Goal: Task Accomplishment & Management: Manage account settings

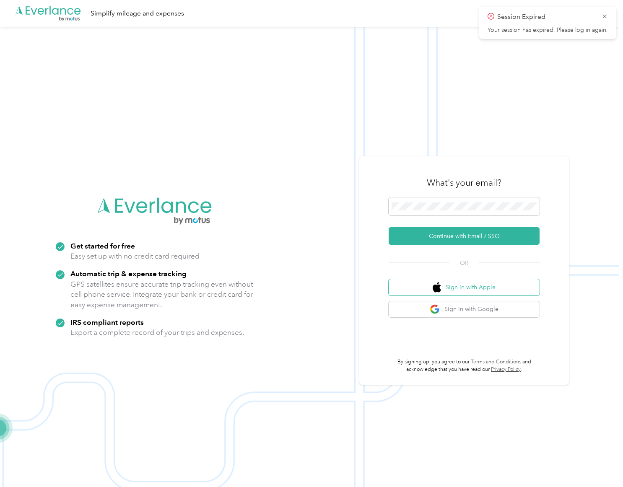
click at [496, 283] on button "Sign in with Apple" at bounding box center [463, 287] width 151 height 16
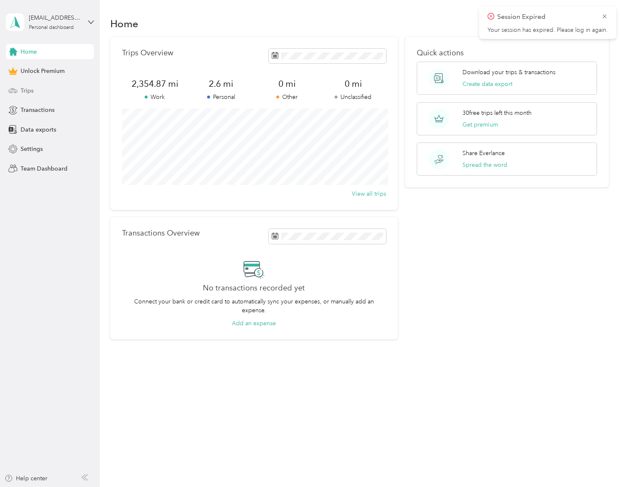
click at [32, 91] on span "Trips" at bounding box center [27, 90] width 13 height 9
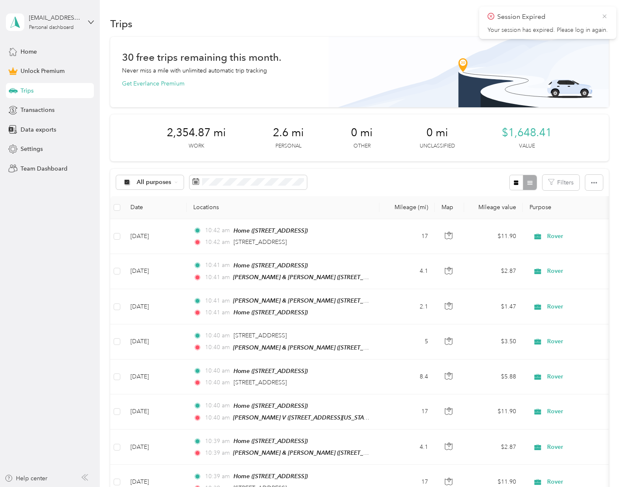
click at [605, 15] on icon at bounding box center [604, 17] width 7 height 8
click at [595, 26] on button "New trip" at bounding box center [586, 23] width 44 height 15
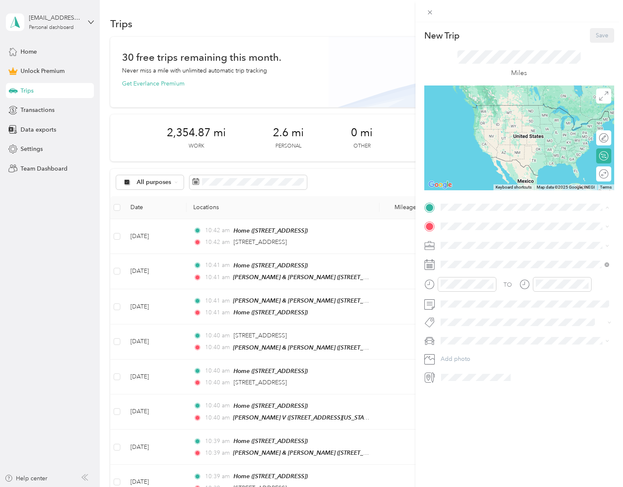
click at [472, 241] on strong "Home" at bounding box center [464, 240] width 16 height 8
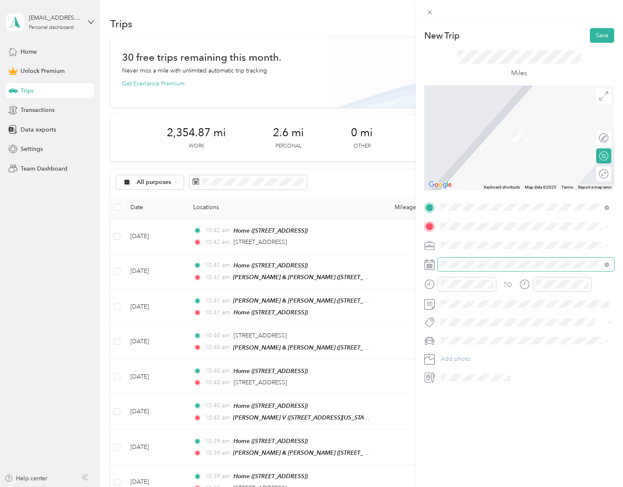
click at [455, 268] on span at bounding box center [525, 264] width 176 height 13
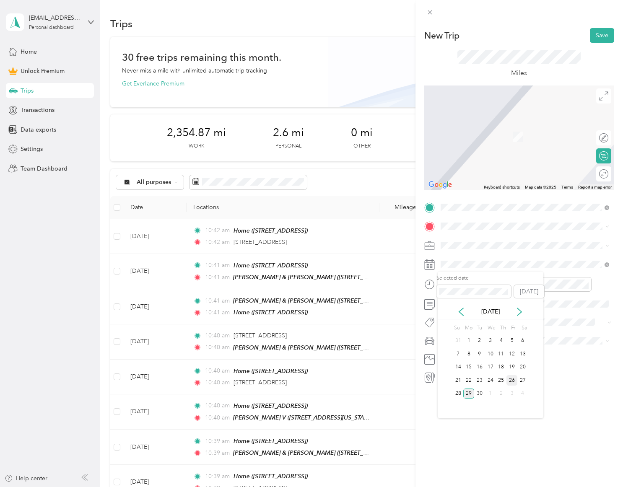
click at [509, 383] on div "26" at bounding box center [511, 380] width 11 height 10
click at [501, 379] on div "25" at bounding box center [501, 380] width 11 height 10
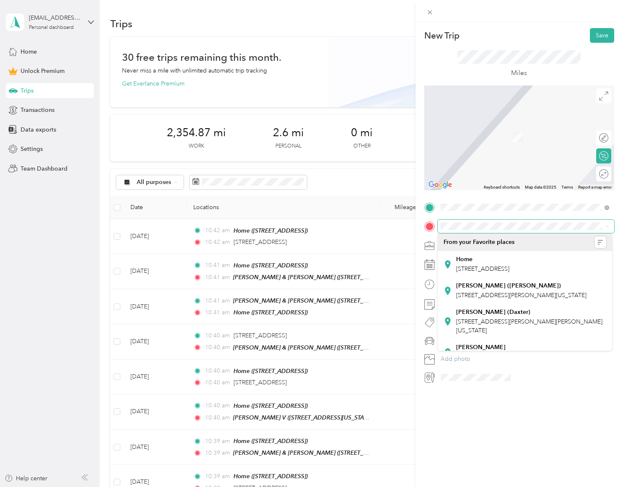
scroll to position [93, 0]
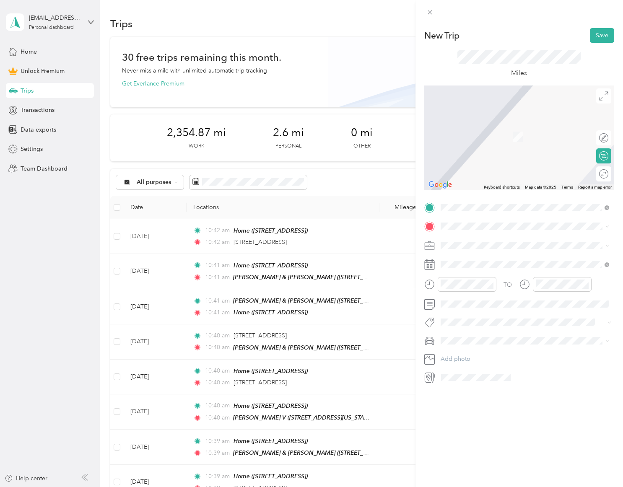
click at [484, 310] on span "[STREET_ADDRESS]" at bounding box center [482, 313] width 53 height 7
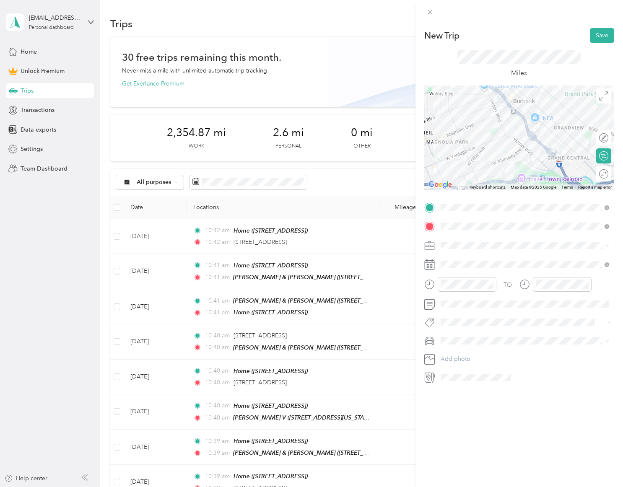
click at [600, 175] on div "Round trip" at bounding box center [603, 173] width 15 height 15
click at [595, 172] on div at bounding box center [595, 174] width 8 height 8
click at [467, 310] on li "Rover" at bounding box center [524, 304] width 174 height 15
click at [607, 33] on button "Save" at bounding box center [601, 35] width 24 height 15
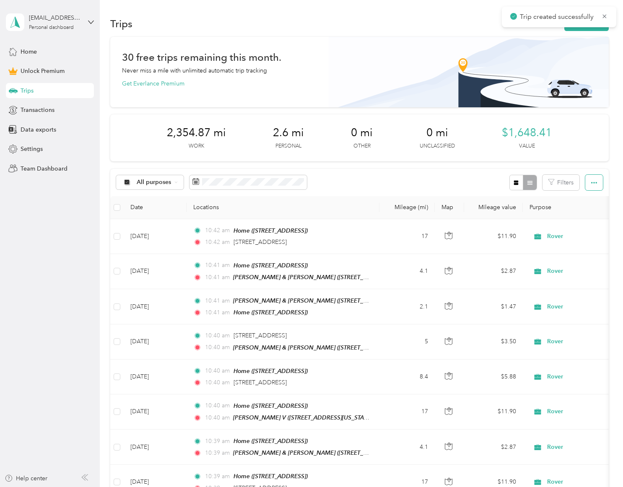
click at [597, 180] on icon "button" at bounding box center [594, 183] width 6 height 6
click at [587, 30] on button "New trip" at bounding box center [586, 23] width 44 height 15
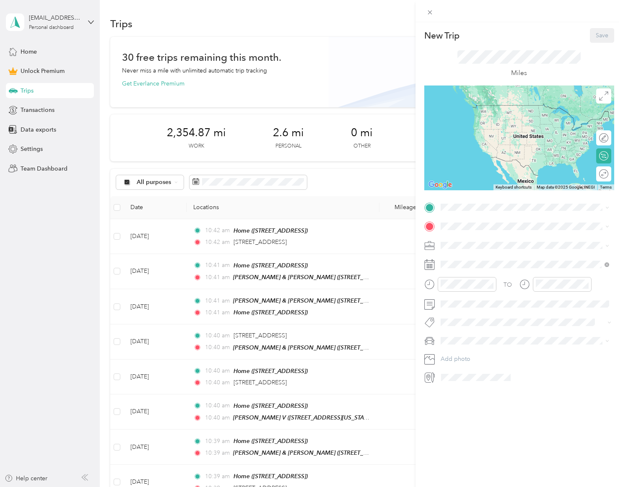
click at [343, 177] on div "New Trip Save This trip cannot be edited because it is either under review, app…" at bounding box center [311, 243] width 623 height 487
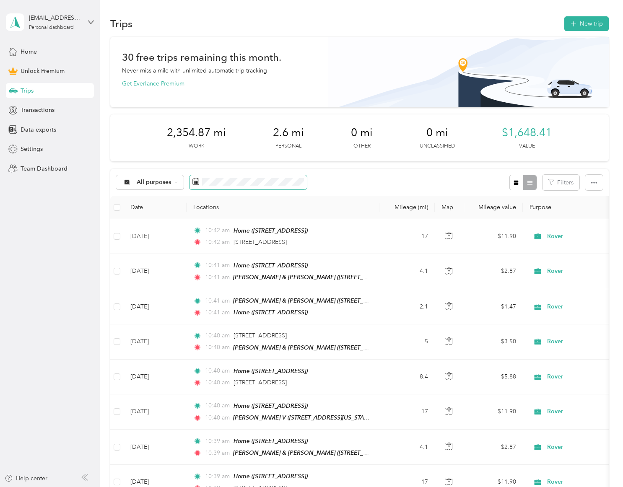
click at [265, 187] on span at bounding box center [247, 182] width 117 height 14
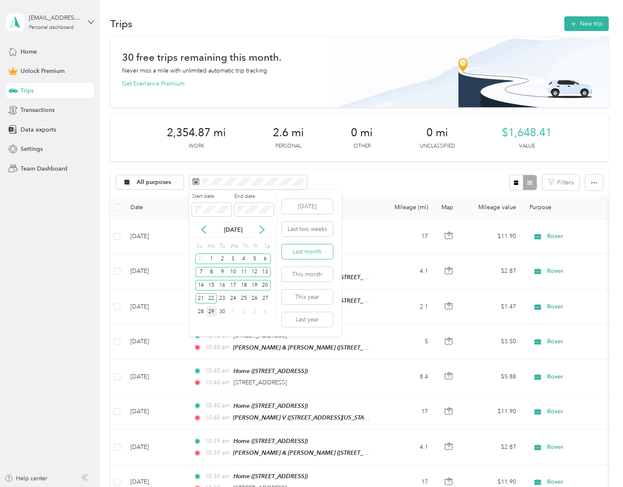
click at [318, 254] on button "Last month" at bounding box center [307, 251] width 51 height 15
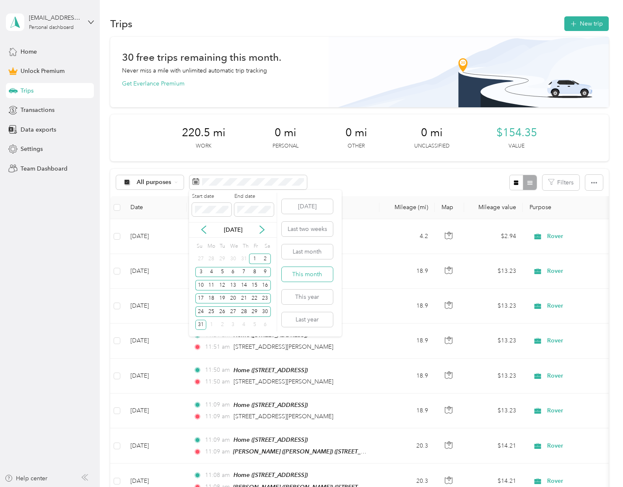
click at [324, 274] on button "This month" at bounding box center [307, 274] width 51 height 15
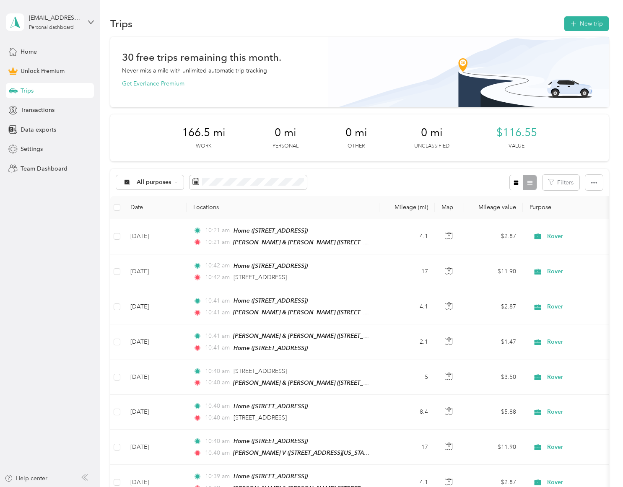
click at [380, 183] on div "All purposes Filters" at bounding box center [359, 182] width 498 height 27
click at [590, 22] on button "New trip" at bounding box center [586, 23] width 44 height 15
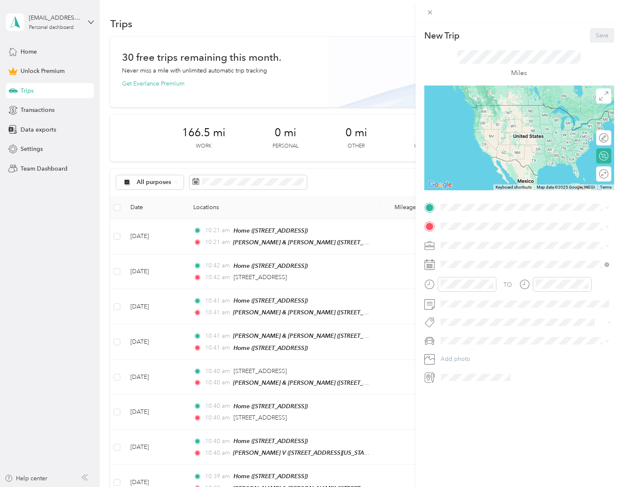
click at [476, 243] on div "Home [STREET_ADDRESS]" at bounding box center [482, 245] width 53 height 18
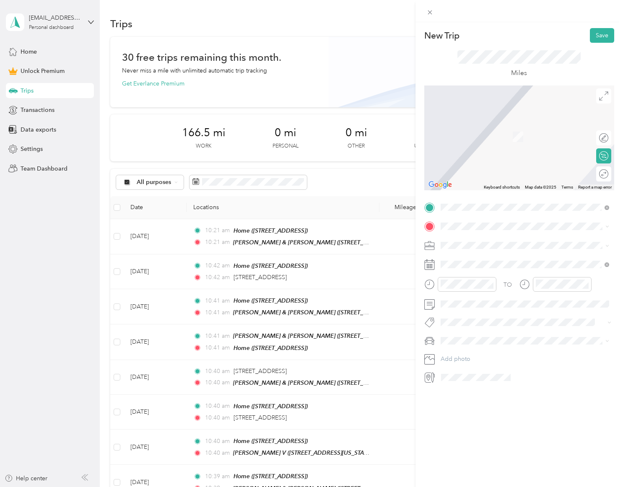
click at [502, 282] on div "[PERSON_NAME] ([PERSON_NAME])" at bounding box center [521, 285] width 130 height 8
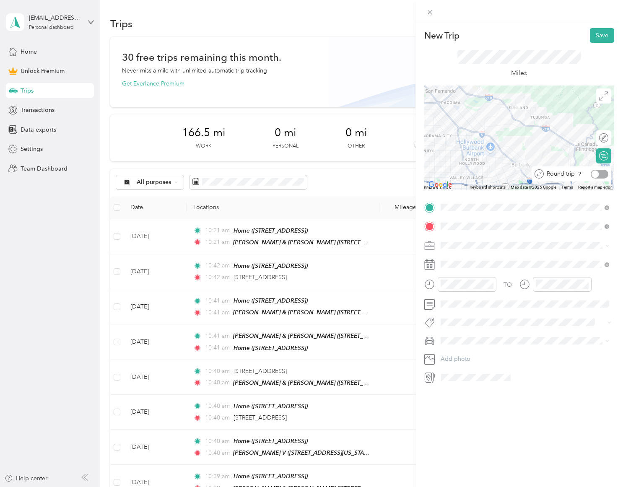
click at [598, 174] on div at bounding box center [599, 174] width 18 height 9
click at [467, 301] on div "Rover" at bounding box center [524, 302] width 163 height 9
click at [512, 377] on div "26" at bounding box center [511, 380] width 11 height 10
click at [598, 173] on div "Round trip" at bounding box center [603, 173] width 15 height 15
click at [562, 18] on div at bounding box center [518, 11] width 207 height 22
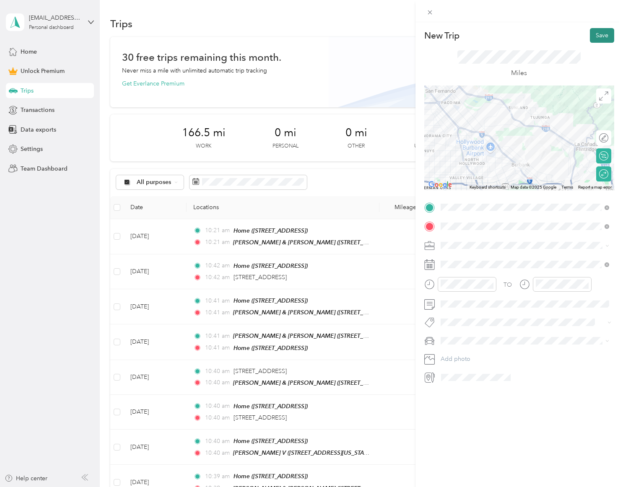
click at [595, 38] on button "Save" at bounding box center [601, 35] width 24 height 15
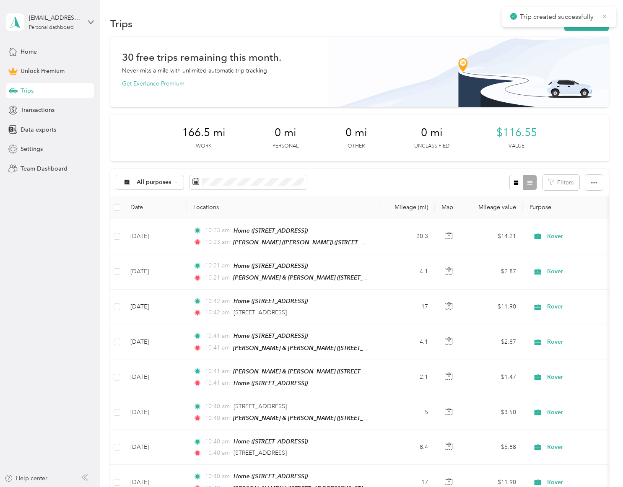
click at [604, 18] on icon at bounding box center [604, 17] width 7 height 8
click at [587, 24] on button "New trip" at bounding box center [586, 23] width 44 height 15
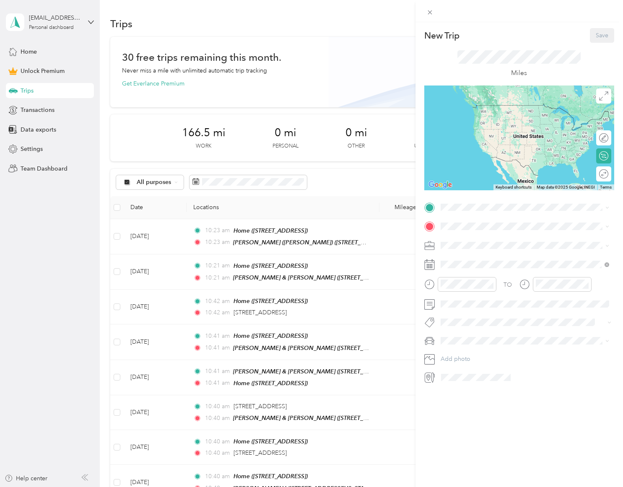
click at [483, 256] on ol "From your Favorite places Home [STREET_ADDRESS] [PERSON_NAME] ([PERSON_NAME]) […" at bounding box center [524, 270] width 174 height 117
click at [510, 260] on span "[STREET_ADDRESS][PERSON_NAME][US_STATE]" at bounding box center [521, 257] width 130 height 8
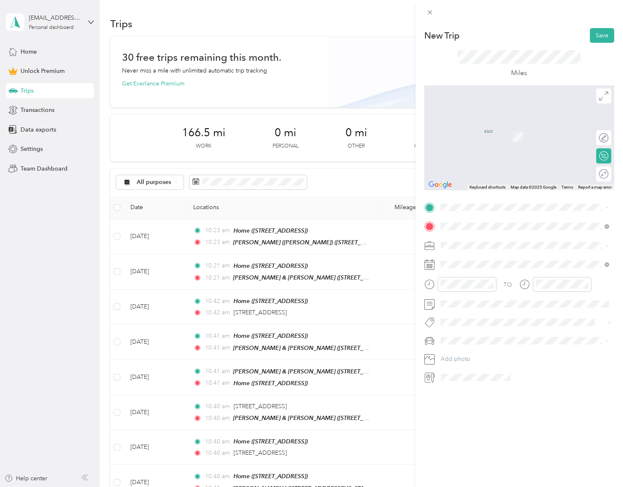
click at [471, 238] on strong "Home" at bounding box center [464, 240] width 16 height 8
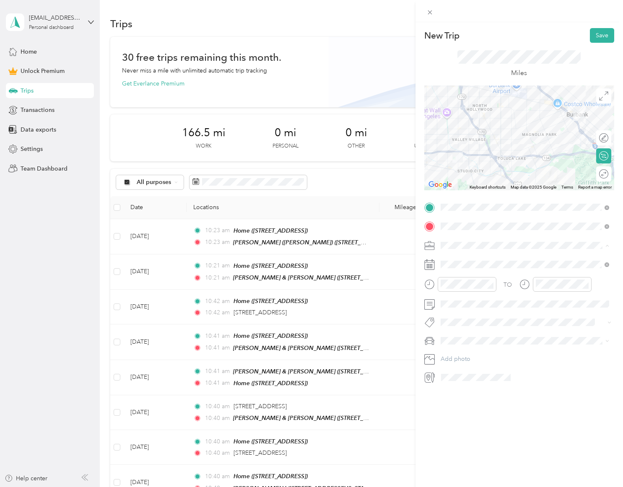
click at [461, 300] on div "Rover" at bounding box center [524, 304] width 163 height 9
click at [511, 378] on div "26" at bounding box center [511, 380] width 11 height 10
click at [597, 34] on button "Save" at bounding box center [601, 35] width 24 height 15
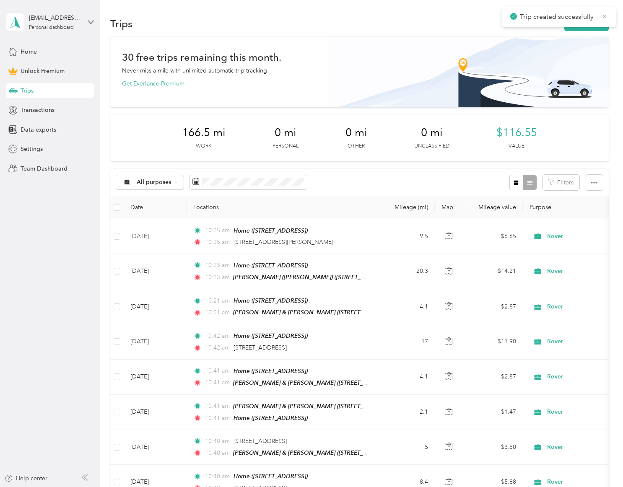
click at [603, 18] on icon at bounding box center [604, 16] width 4 height 4
click at [590, 25] on button "New trip" at bounding box center [586, 23] width 44 height 15
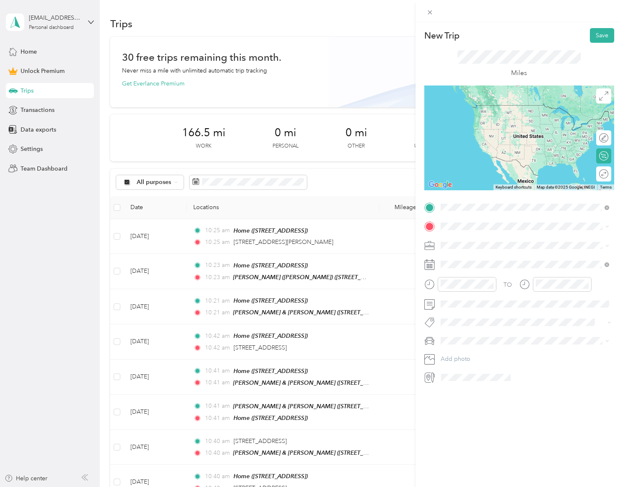
click at [467, 238] on span "[STREET_ADDRESS][PERSON_NAME][US_STATE]" at bounding box center [521, 237] width 130 height 8
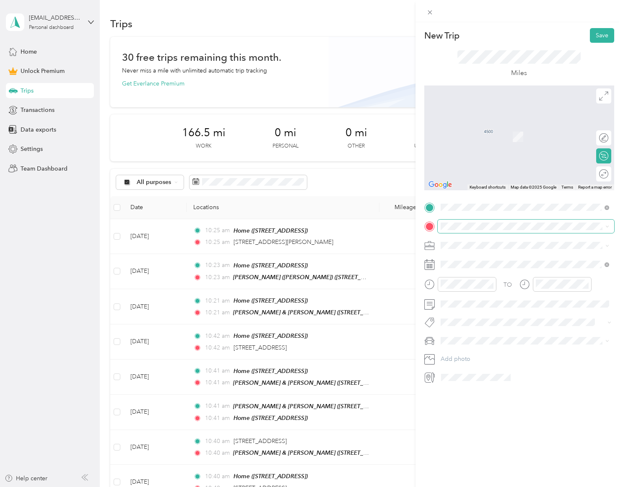
click at [467, 230] on span at bounding box center [525, 226] width 176 height 13
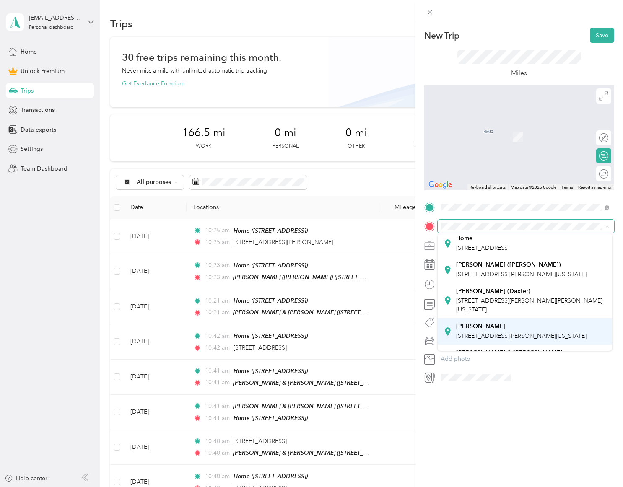
scroll to position [65, 0]
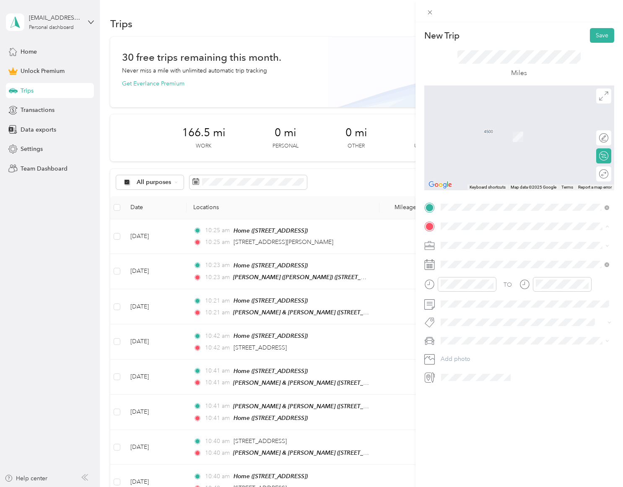
click at [504, 319] on li "[PERSON_NAME] & [PERSON_NAME] [STREET_ADDRESS]" at bounding box center [524, 313] width 174 height 26
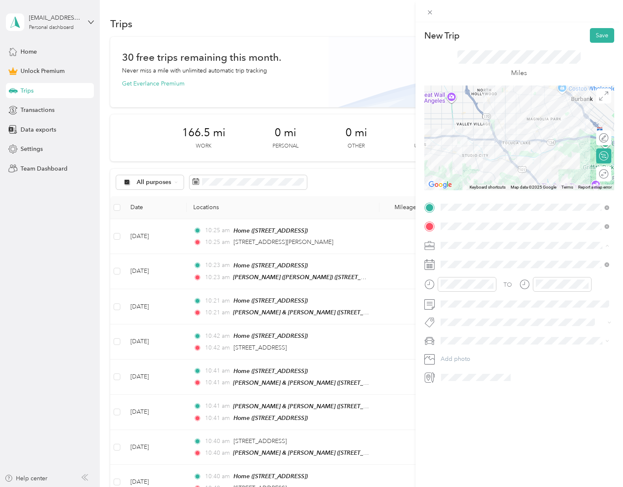
click at [467, 300] on div "Rover" at bounding box center [524, 304] width 163 height 9
click at [510, 377] on div "26" at bounding box center [511, 380] width 11 height 10
click at [597, 36] on button "Save" at bounding box center [601, 35] width 24 height 15
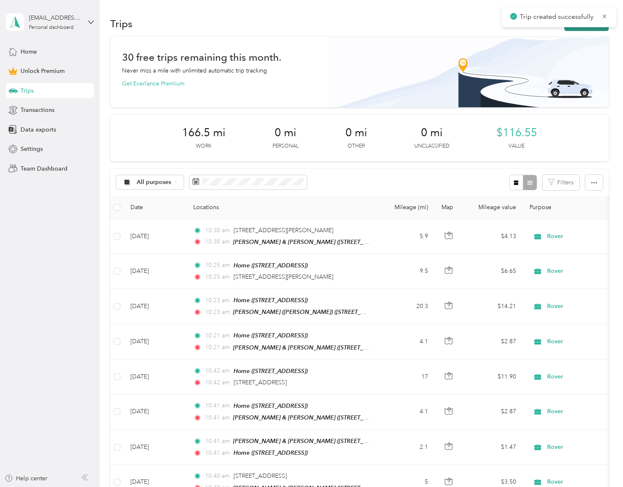
click at [583, 28] on button "New trip" at bounding box center [586, 23] width 44 height 15
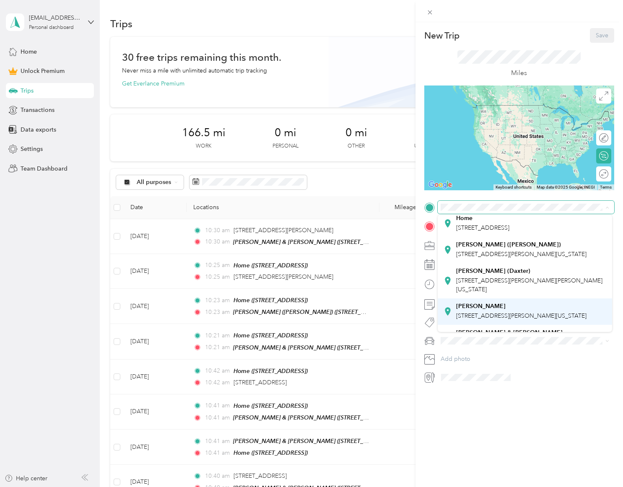
scroll to position [51, 0]
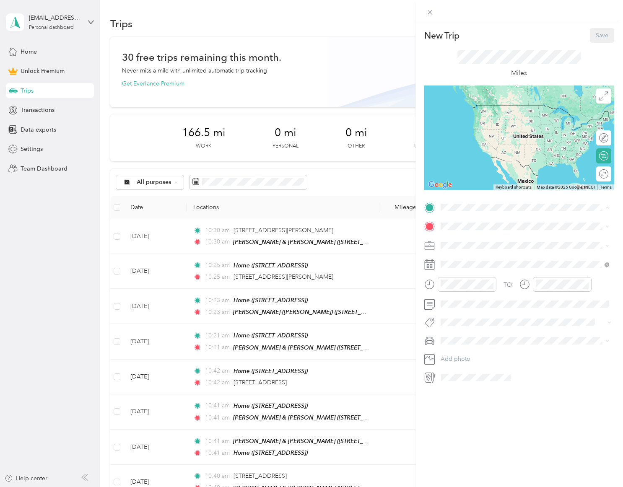
click at [479, 308] on strong "[PERSON_NAME] & [PERSON_NAME]" at bounding box center [509, 304] width 106 height 8
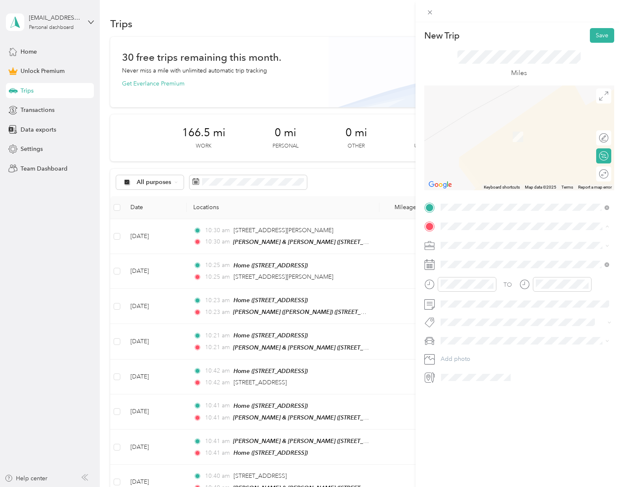
click at [472, 264] on div "Home [STREET_ADDRESS]" at bounding box center [482, 265] width 53 height 18
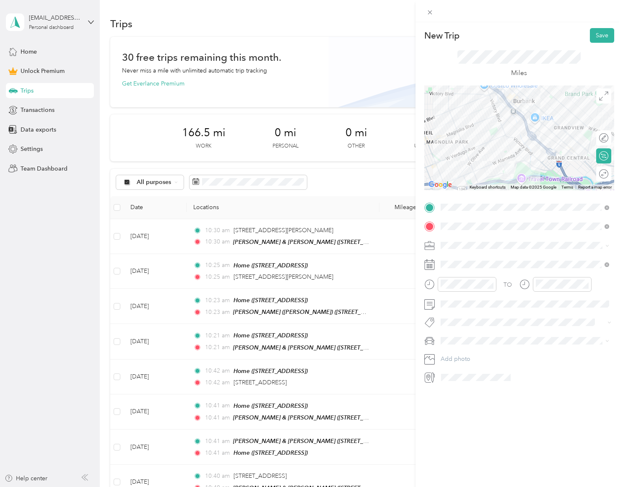
click at [458, 302] on div "Rover" at bounding box center [524, 302] width 163 height 9
click at [513, 378] on div "26" at bounding box center [511, 380] width 11 height 10
click at [595, 35] on button "Save" at bounding box center [601, 35] width 24 height 15
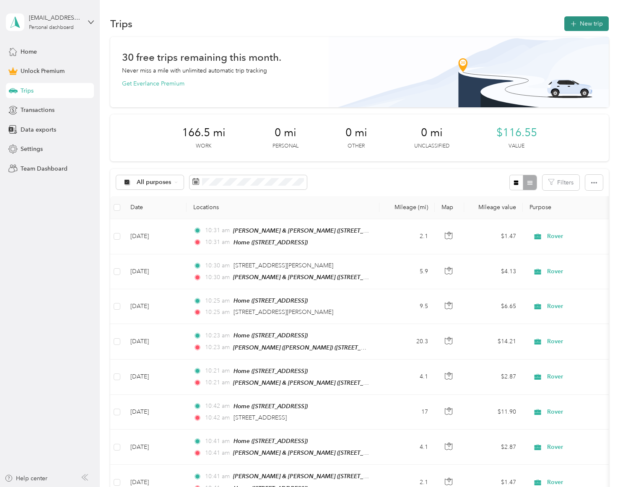
click at [582, 29] on button "New trip" at bounding box center [586, 23] width 44 height 15
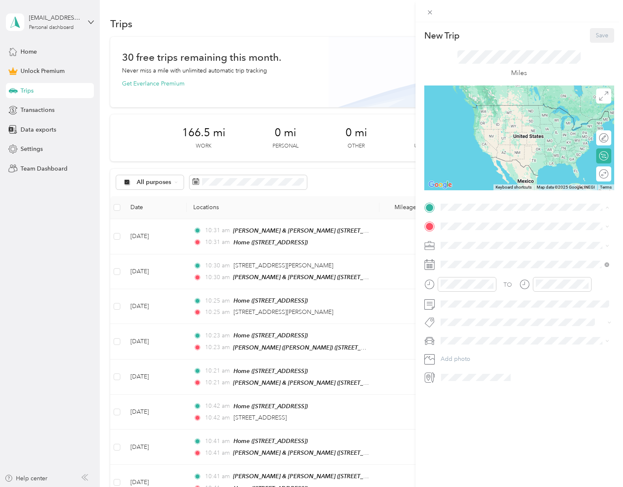
click at [464, 238] on strong "Home" at bounding box center [464, 240] width 16 height 8
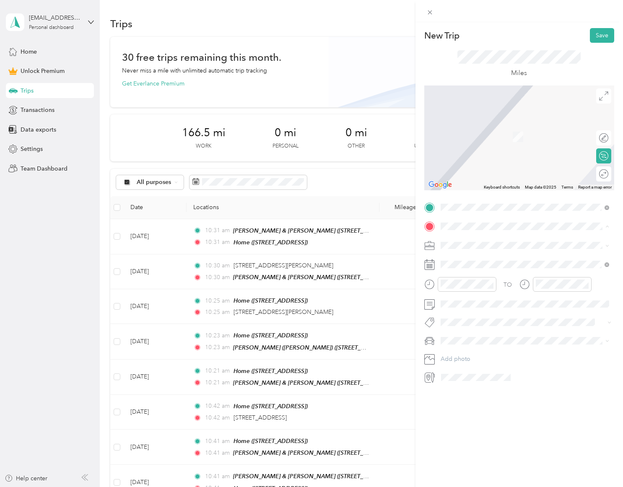
click at [487, 292] on span "[STREET_ADDRESS][PERSON_NAME][US_STATE]" at bounding box center [521, 295] width 130 height 7
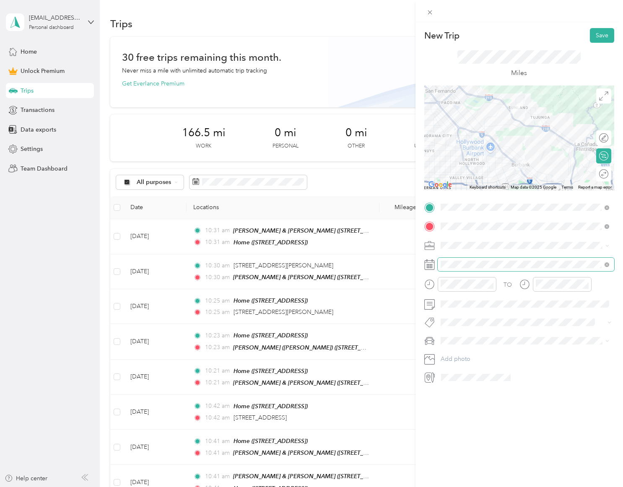
click at [455, 268] on span at bounding box center [525, 264] width 176 height 13
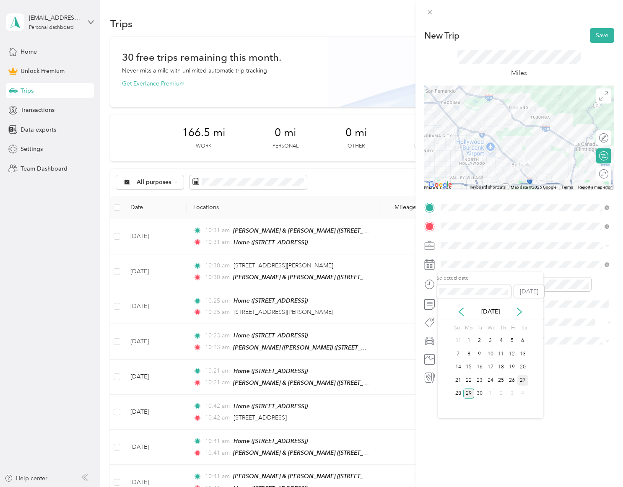
click at [521, 378] on div "27" at bounding box center [522, 380] width 11 height 10
click at [600, 176] on div "Round trip" at bounding box center [603, 173] width 15 height 15
click at [595, 173] on div at bounding box center [595, 174] width 8 height 8
click at [600, 39] on button "Save" at bounding box center [601, 35] width 24 height 15
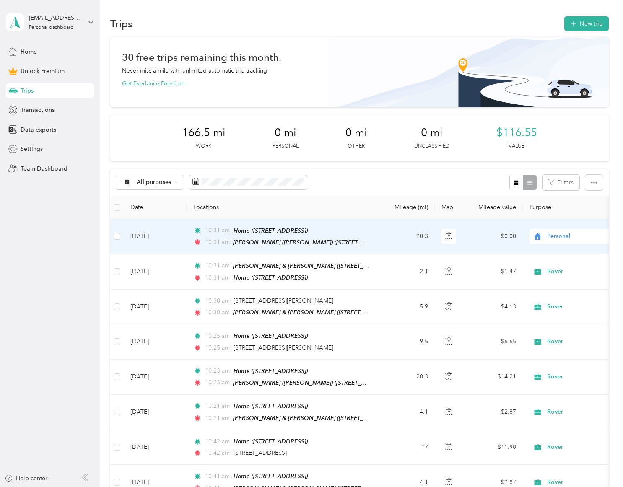
click at [552, 242] on div "Personal" at bounding box center [581, 236] width 104 height 15
click at [555, 296] on span "Rover" at bounding box center [579, 295] width 78 height 9
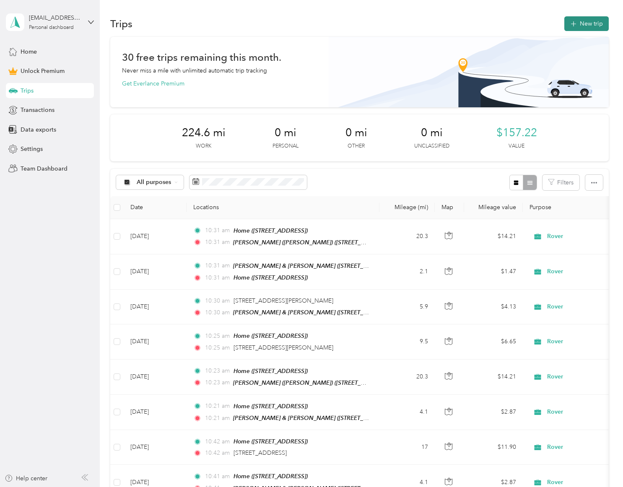
click at [588, 25] on button "New trip" at bounding box center [586, 23] width 44 height 15
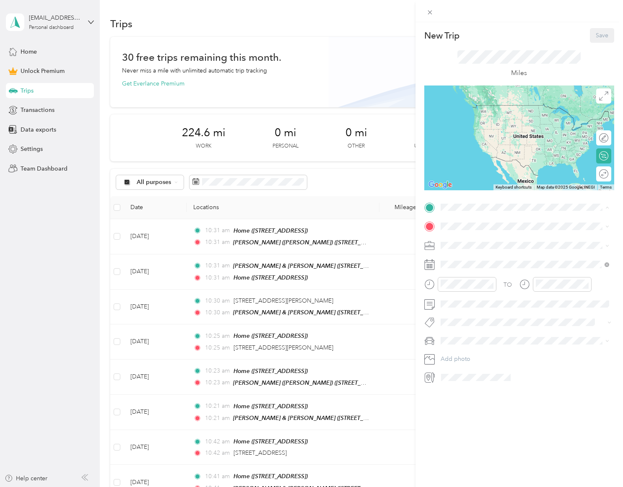
click at [486, 243] on div "Home [STREET_ADDRESS]" at bounding box center [482, 245] width 53 height 18
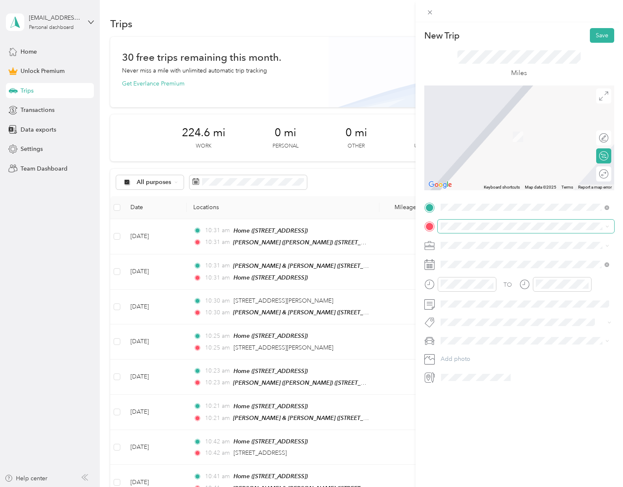
click at [459, 230] on span at bounding box center [525, 226] width 176 height 13
click at [515, 273] on div "[PERSON_NAME] ([PERSON_NAME]) [STREET_ADDRESS][PERSON_NAME][US_STATE]" at bounding box center [521, 265] width 130 height 18
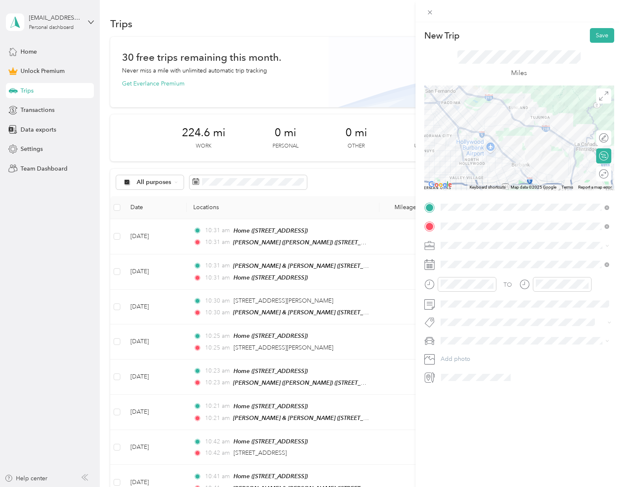
click at [466, 249] on span at bounding box center [525, 245] width 176 height 13
click at [465, 304] on div "Rover" at bounding box center [524, 304] width 163 height 9
click at [474, 260] on span at bounding box center [525, 264] width 176 height 13
click at [459, 396] on div "28" at bounding box center [457, 393] width 11 height 10
click at [595, 34] on button "Save" at bounding box center [601, 35] width 24 height 15
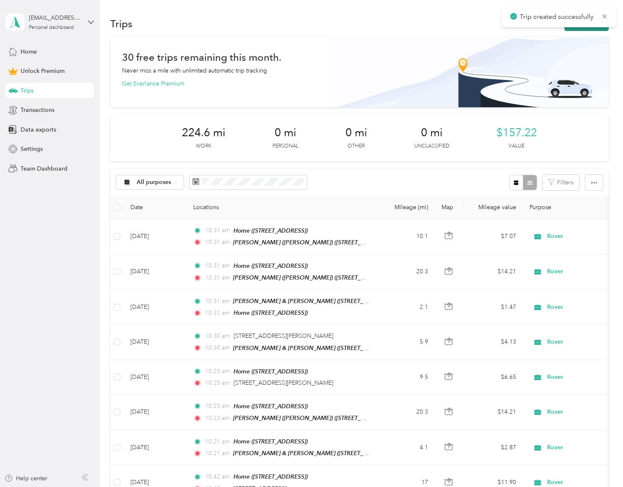
click at [590, 29] on button "New trip" at bounding box center [586, 23] width 44 height 15
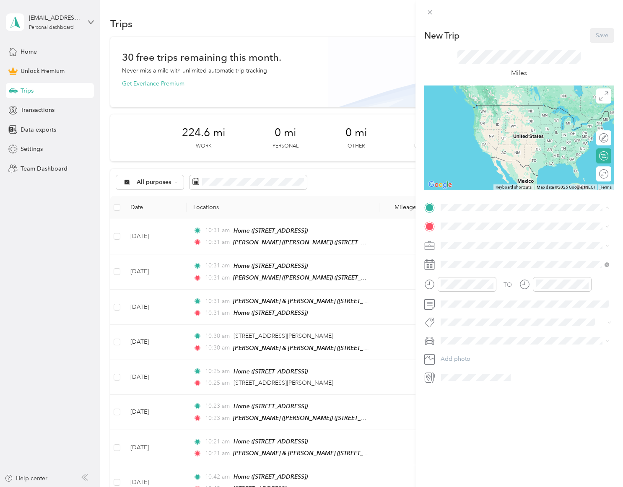
click at [486, 278] on div "[PERSON_NAME] ([PERSON_NAME]) [STREET_ADDRESS][PERSON_NAME][US_STATE]" at bounding box center [521, 272] width 130 height 18
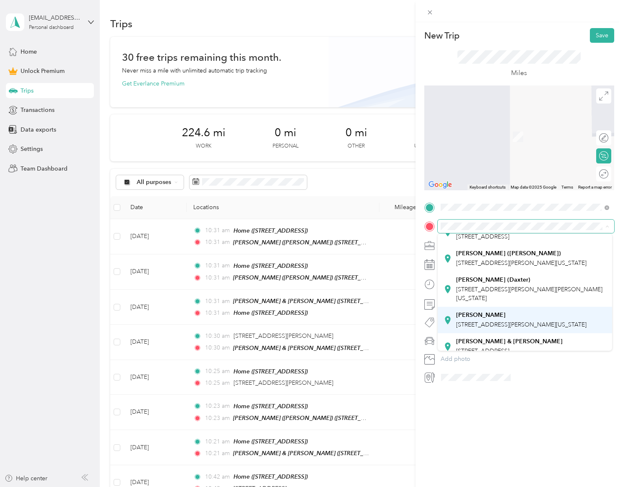
scroll to position [93, 0]
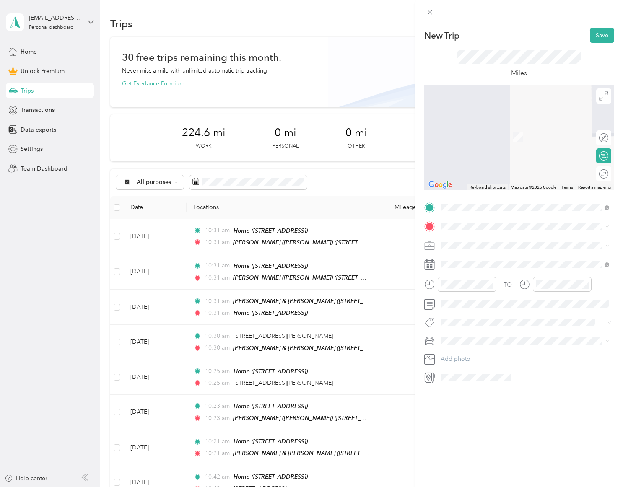
click at [495, 312] on span "[STREET_ADDRESS]" at bounding box center [482, 315] width 53 height 7
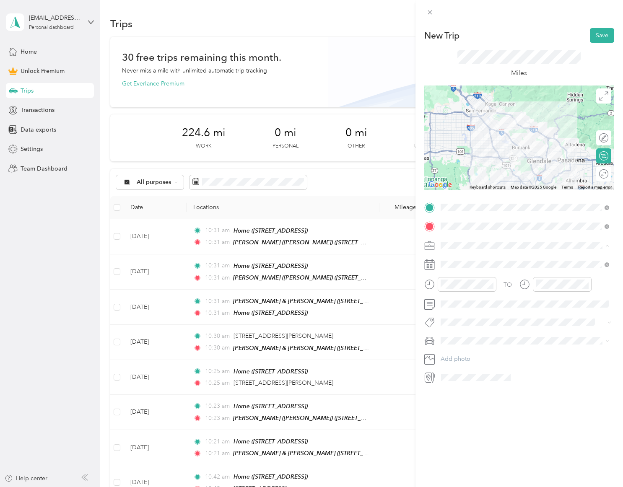
click at [464, 305] on div "Rover" at bounding box center [524, 304] width 163 height 9
click at [459, 390] on div "28" at bounding box center [457, 393] width 11 height 10
click at [594, 39] on button "Save" at bounding box center [601, 35] width 24 height 15
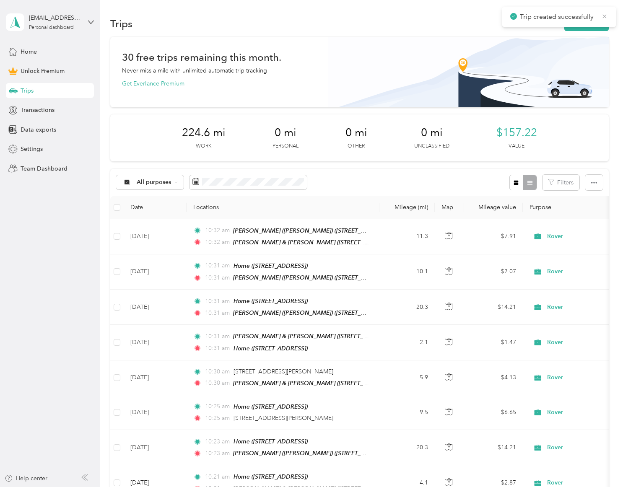
click at [605, 16] on icon at bounding box center [604, 16] width 4 height 4
click at [582, 26] on button "New trip" at bounding box center [586, 23] width 44 height 15
click at [582, 486] on div "New Trip Save This trip cannot be edited because it is either under review, app…" at bounding box center [309, 487] width 618 height 0
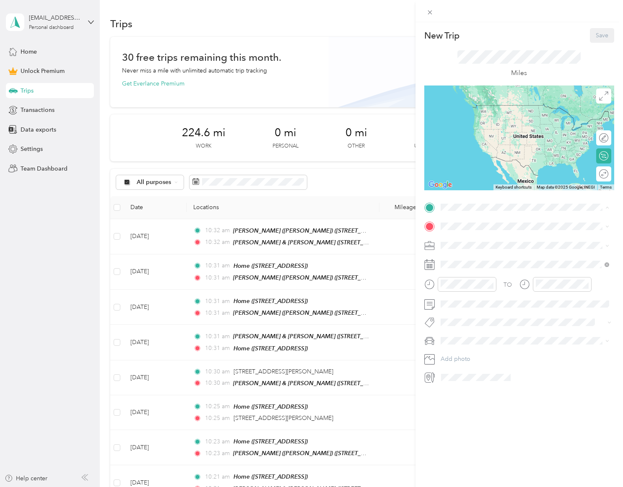
click at [484, 245] on div "Home [STREET_ADDRESS]" at bounding box center [482, 245] width 53 height 18
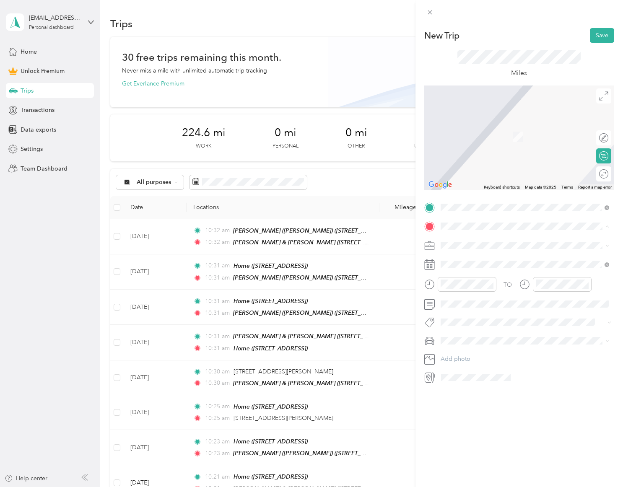
click at [487, 295] on span "[STREET_ADDRESS][PERSON_NAME][US_STATE]" at bounding box center [521, 295] width 130 height 7
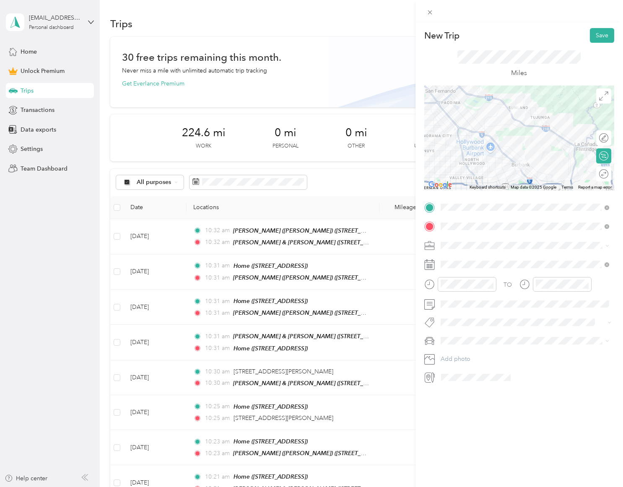
click at [465, 307] on li "Rover" at bounding box center [524, 301] width 174 height 15
click at [600, 36] on button "Save" at bounding box center [601, 35] width 24 height 15
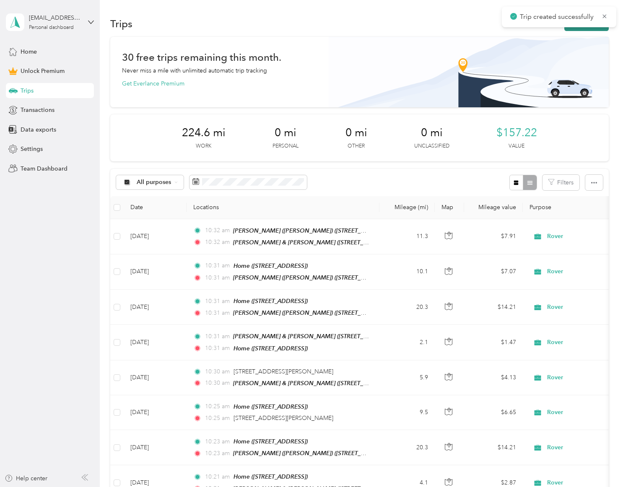
click at [586, 28] on button "New trip" at bounding box center [586, 23] width 44 height 15
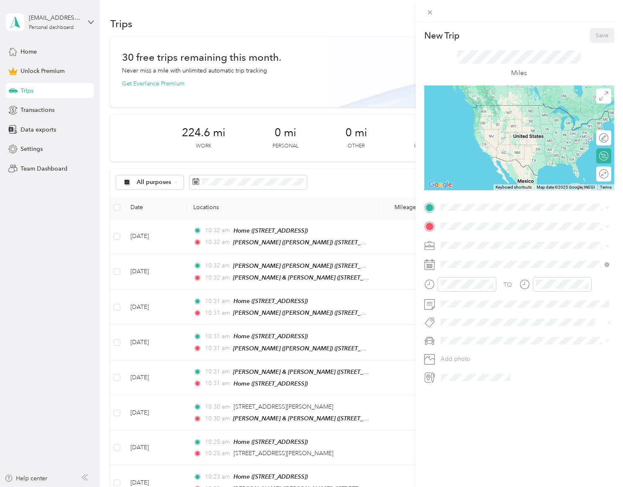
click at [483, 272] on span "[STREET_ADDRESS][PERSON_NAME][US_STATE]" at bounding box center [521, 275] width 130 height 7
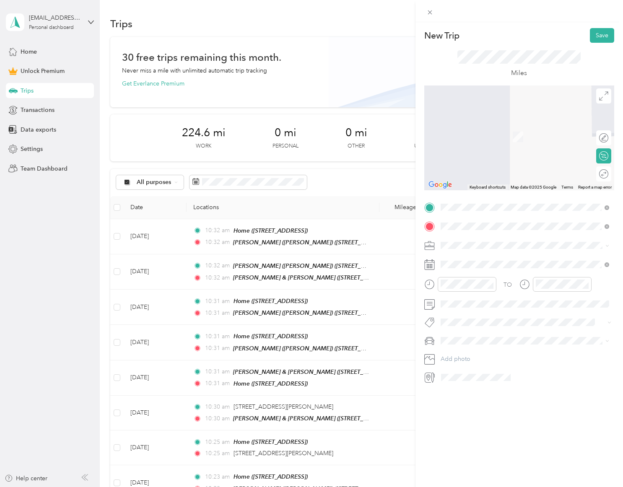
click at [529, 265] on span "[STREET_ADDRESS][US_STATE]" at bounding box center [498, 268] width 84 height 7
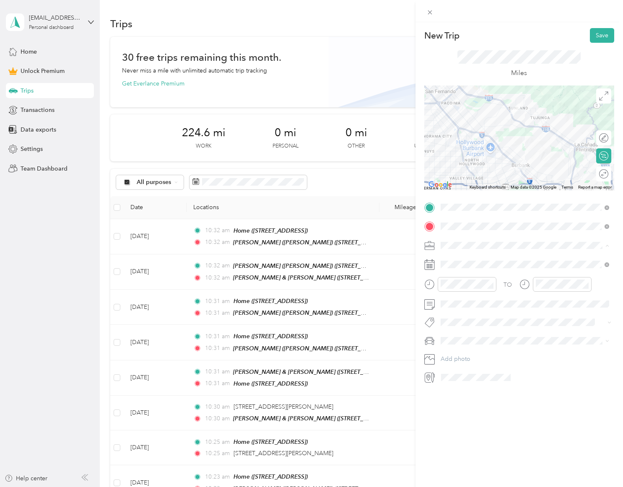
click at [470, 305] on div "Rover" at bounding box center [524, 304] width 163 height 9
click at [598, 34] on button "Save" at bounding box center [601, 35] width 24 height 15
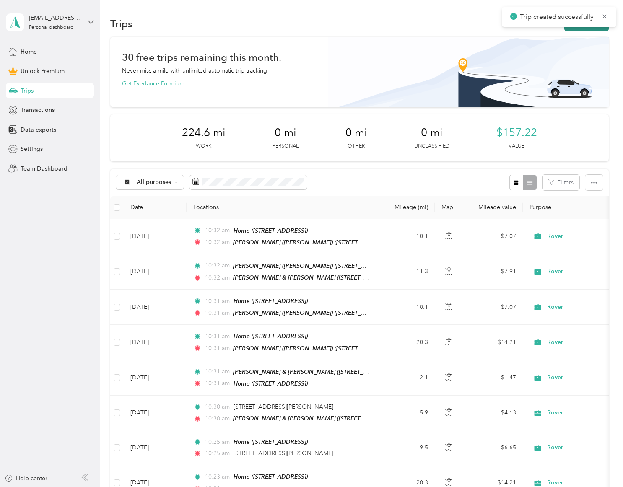
click at [589, 28] on button "New trip" at bounding box center [586, 23] width 44 height 15
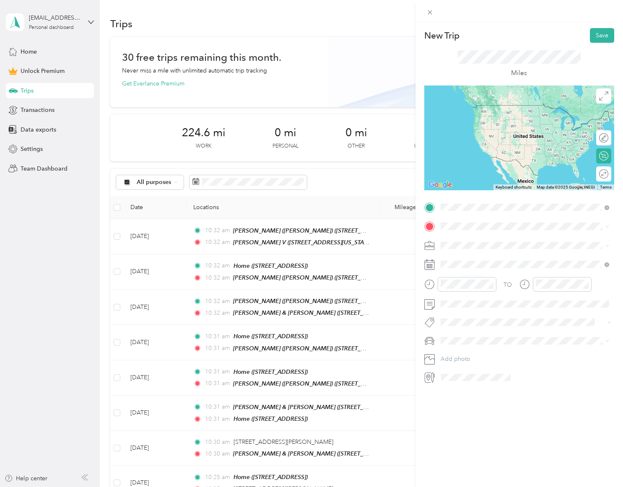
click at [495, 253] on span "[STREET_ADDRESS][US_STATE]" at bounding box center [498, 249] width 84 height 7
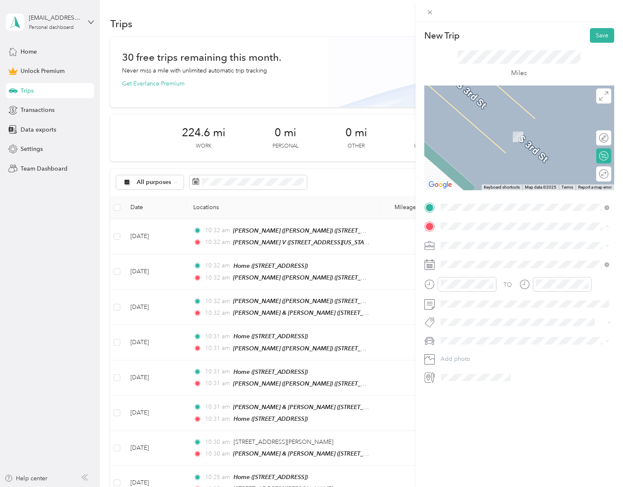
click at [470, 268] on span "[STREET_ADDRESS]" at bounding box center [482, 268] width 53 height 7
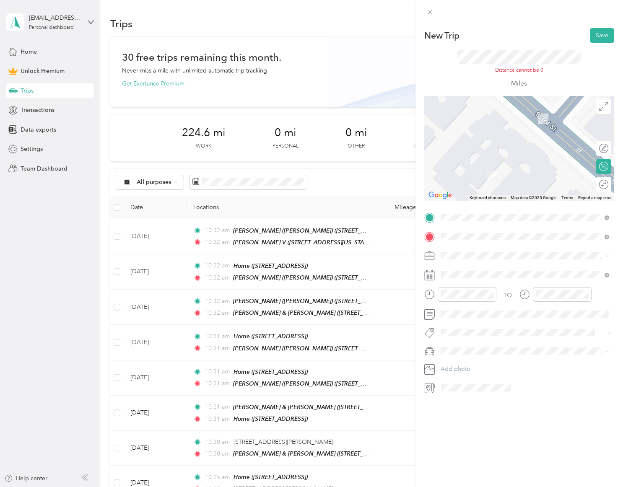
click at [441, 250] on span at bounding box center [525, 255] width 176 height 13
click at [474, 316] on div "Rover" at bounding box center [524, 314] width 163 height 9
click at [468, 402] on div "29" at bounding box center [468, 403] width 11 height 10
click at [468, 261] on div "[PERSON_NAME] V [STREET_ADDRESS][US_STATE]" at bounding box center [498, 255] width 84 height 18
click at [502, 280] on div "Home [STREET_ADDRESS]" at bounding box center [482, 272] width 53 height 18
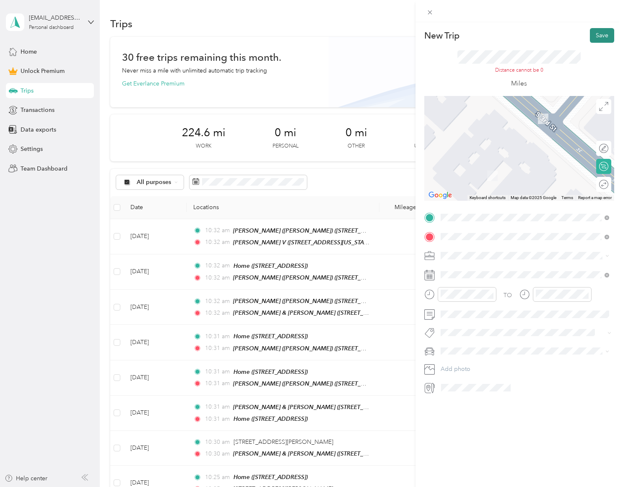
click at [600, 34] on button "Save" at bounding box center [601, 35] width 24 height 15
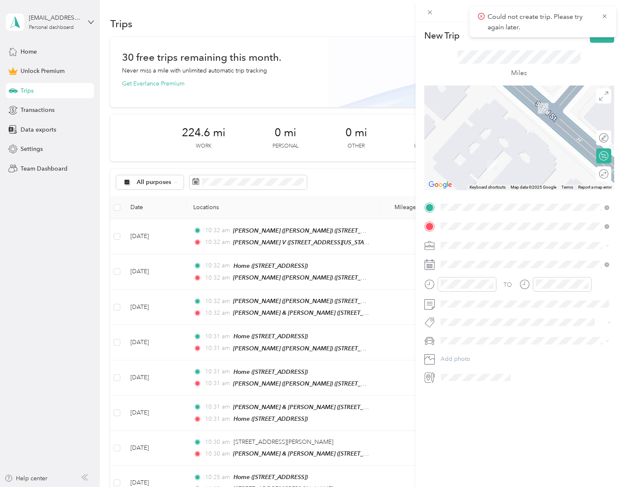
click at [610, 10] on div "Could not create trip. Please try again later." at bounding box center [542, 22] width 147 height 31
click at [606, 16] on icon at bounding box center [604, 17] width 7 height 8
click at [428, 14] on icon at bounding box center [429, 12] width 4 height 4
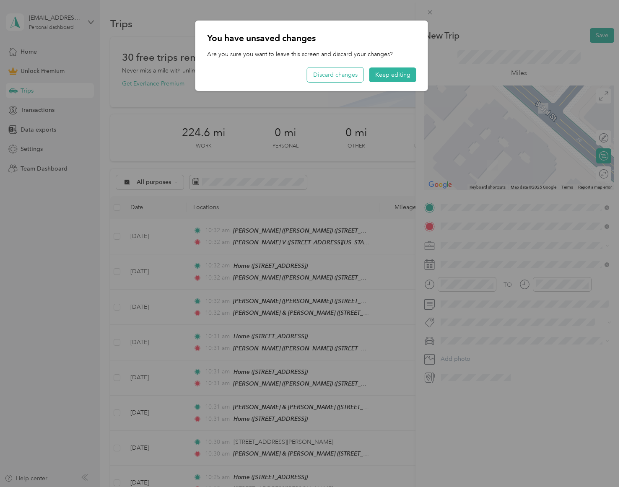
click at [349, 77] on button "Discard changes" at bounding box center [335, 74] width 56 height 15
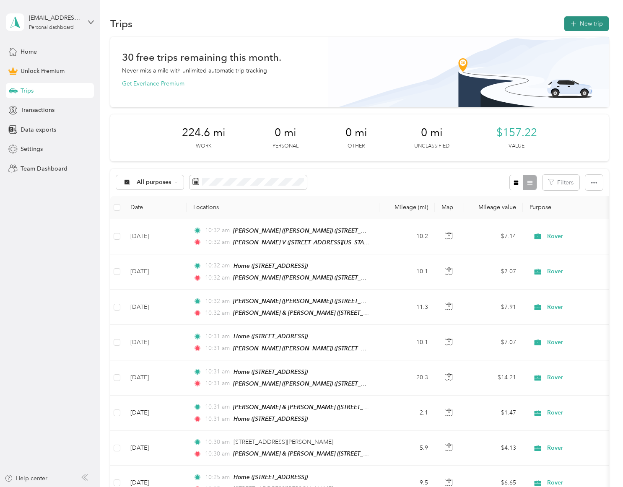
click at [588, 24] on button "New trip" at bounding box center [586, 23] width 44 height 15
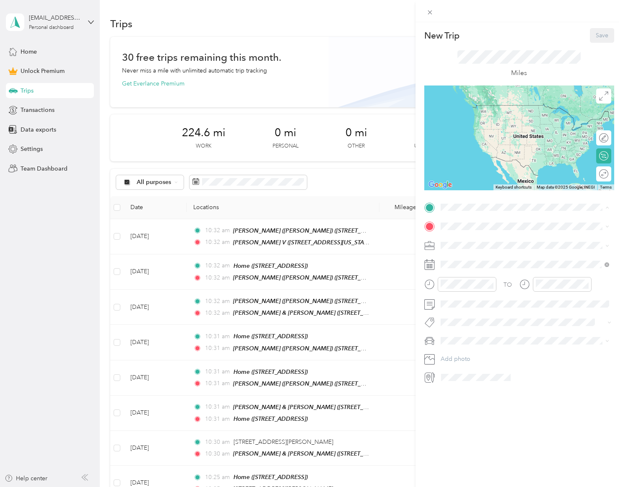
click at [471, 310] on strong "[PERSON_NAME] V" at bounding box center [483, 314] width 55 height 8
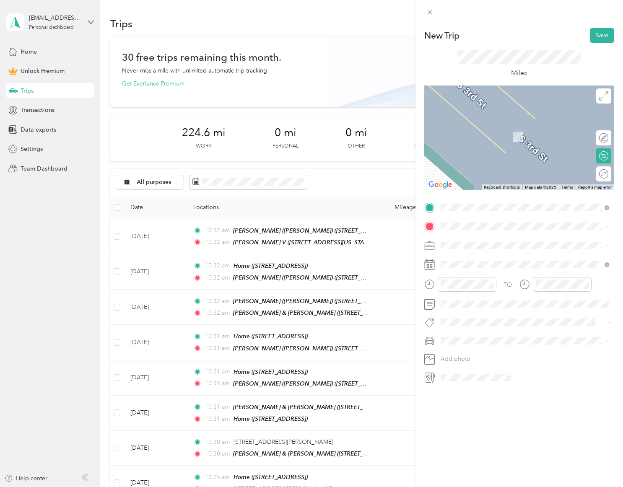
click at [465, 256] on strong "Home" at bounding box center [464, 260] width 16 height 8
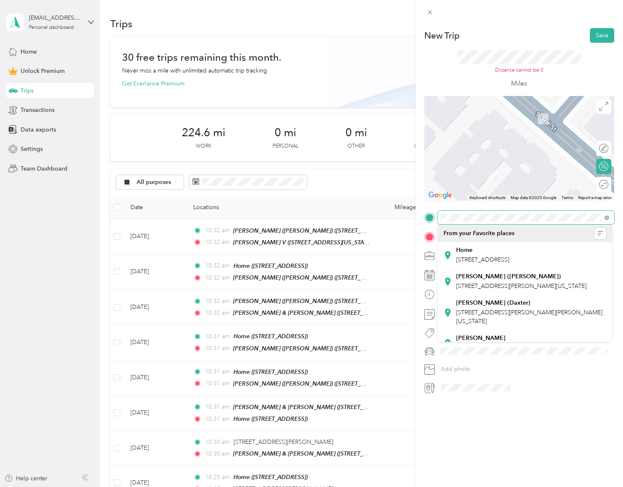
click at [618, 213] on html "[EMAIL_ADDRESS][DOMAIN_NAME] Personal dashboard Home Unlock Premium Trips Trans…" at bounding box center [309, 243] width 618 height 487
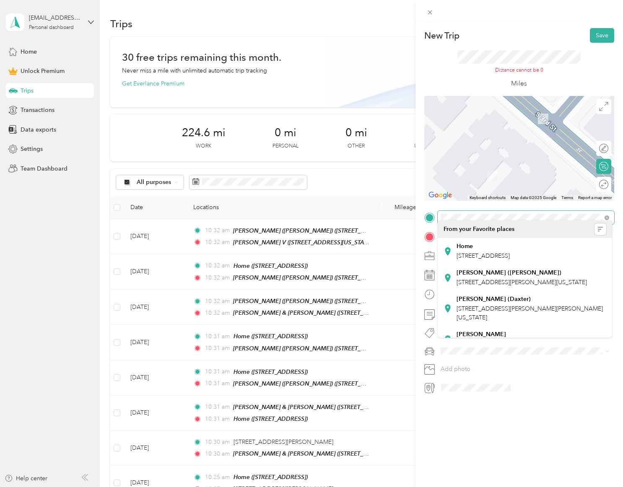
click at [557, 213] on span at bounding box center [525, 217] width 176 height 13
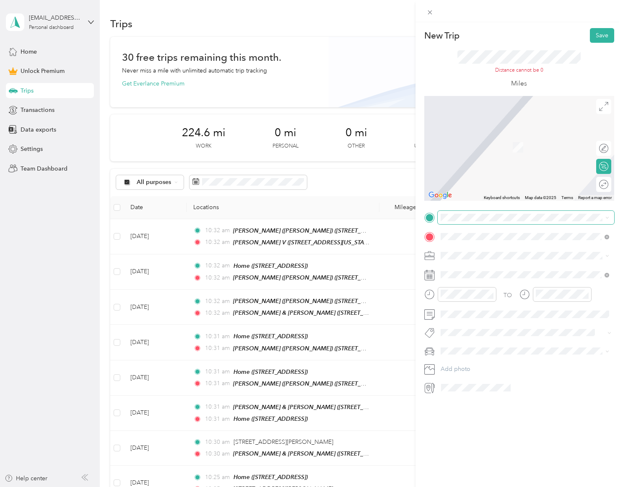
click at [535, 253] on div "[PERSON_NAME] V [STREET_ADDRESS][US_STATE]" at bounding box center [498, 255] width 84 height 18
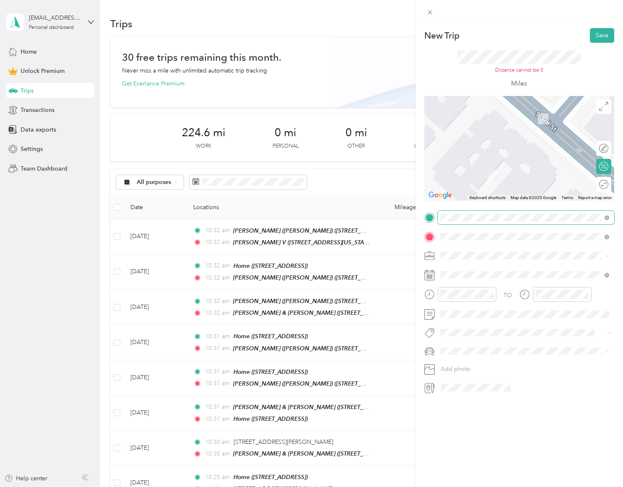
click at [613, 220] on form "New Trip Save This trip cannot be edited because it is either under review, app…" at bounding box center [518, 211] width 207 height 366
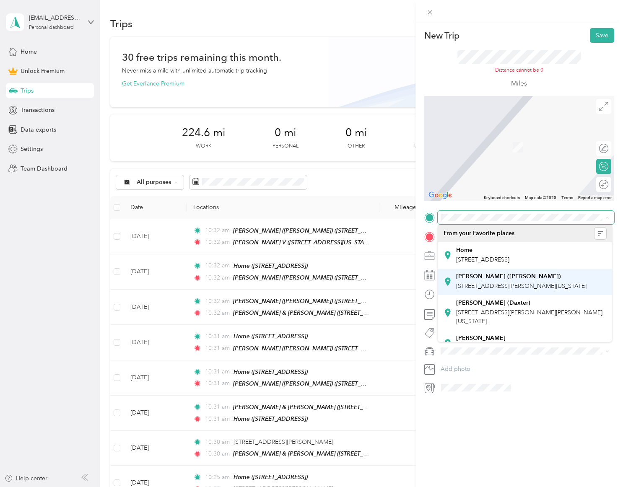
click at [493, 284] on span "[STREET_ADDRESS][PERSON_NAME][US_STATE]" at bounding box center [521, 285] width 130 height 7
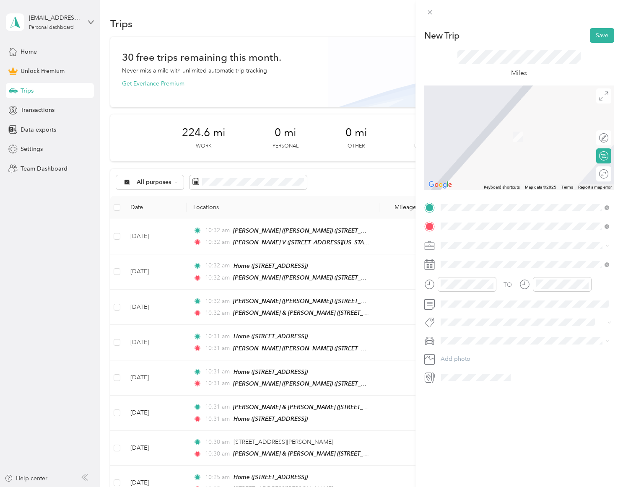
click at [540, 285] on span "[STREET_ADDRESS][US_STATE]" at bounding box center [498, 281] width 84 height 8
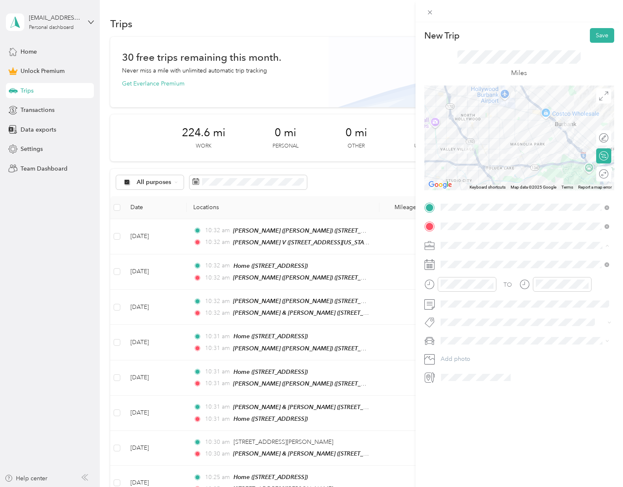
click at [459, 308] on li "Rover" at bounding box center [524, 304] width 174 height 15
click at [600, 38] on button "Save" at bounding box center [601, 35] width 24 height 15
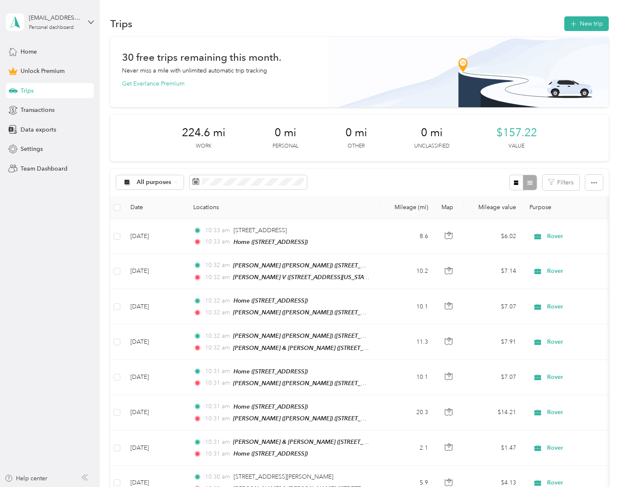
click at [50, 263] on aside "[EMAIL_ADDRESS][DOMAIN_NAME] Personal dashboard Home Unlock Premium Trips Trans…" at bounding box center [50, 243] width 100 height 487
click at [18, 143] on div "Settings" at bounding box center [50, 149] width 88 height 15
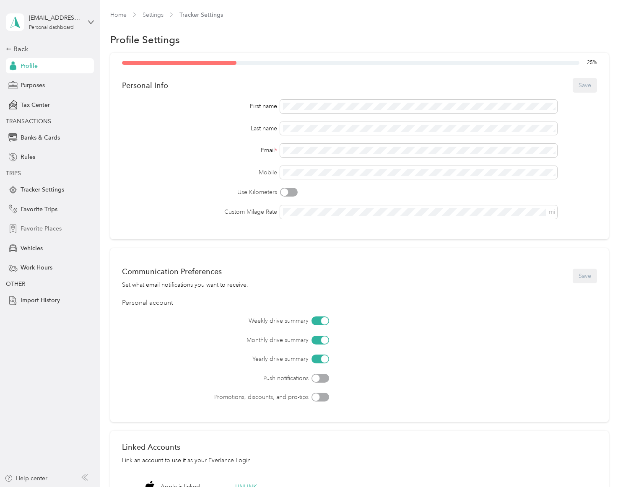
click at [44, 231] on span "Favorite Places" at bounding box center [41, 228] width 41 height 9
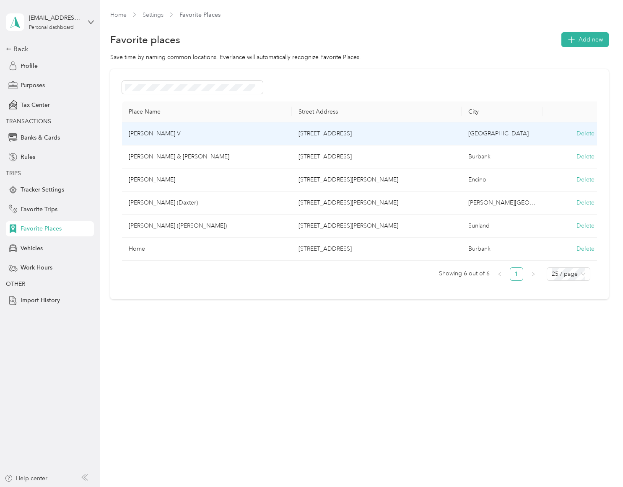
click at [495, 137] on td "[GEOGRAPHIC_DATA]" at bounding box center [501, 133] width 81 height 23
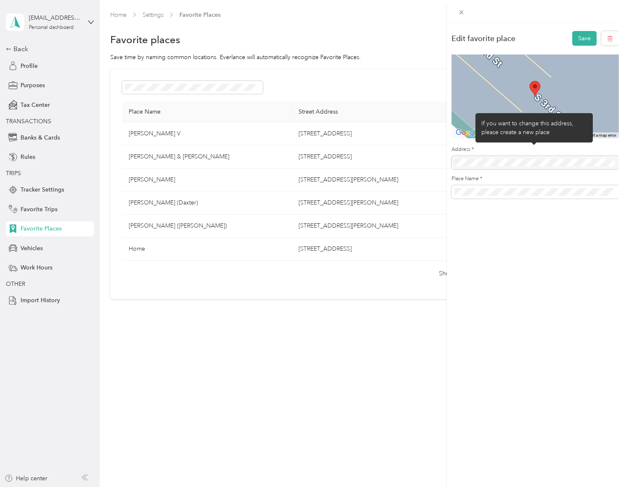
click at [514, 163] on div at bounding box center [534, 162] width 167 height 13
click at [485, 165] on div at bounding box center [534, 162] width 167 height 13
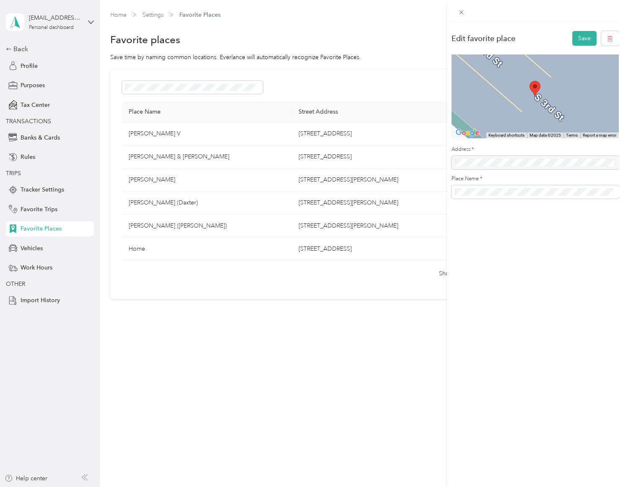
click at [563, 275] on div "Edit favorite place Save ← Move left → Move right ↑ Move up ↓ Move down + Zoom …" at bounding box center [535, 265] width 176 height 487
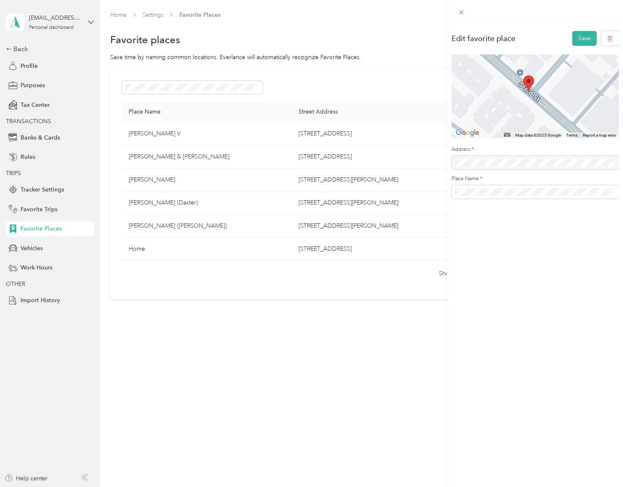
drag, startPoint x: 544, startPoint y: 80, endPoint x: 530, endPoint y: 78, distance: 14.5
click at [530, 78] on div at bounding box center [528, 83] width 11 height 16
click at [523, 75] on area at bounding box center [523, 75] width 0 height 0
click at [548, 160] on div at bounding box center [534, 162] width 167 height 13
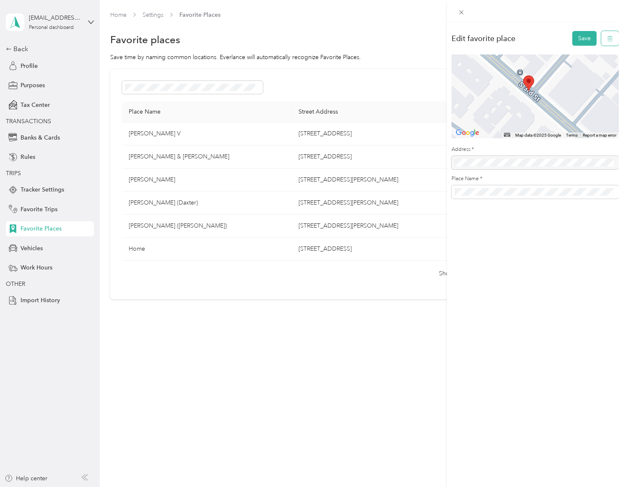
click at [613, 38] on button "button" at bounding box center [610, 38] width 18 height 15
click at [577, 48] on button "Yes, delete" at bounding box center [573, 48] width 34 height 13
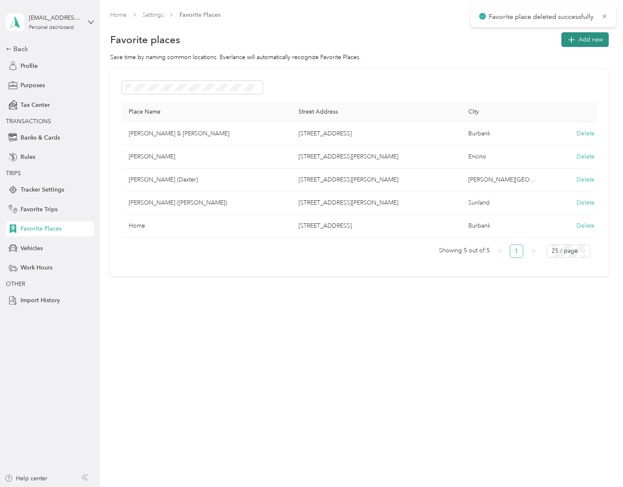
click at [587, 36] on span "Add new" at bounding box center [590, 39] width 24 height 9
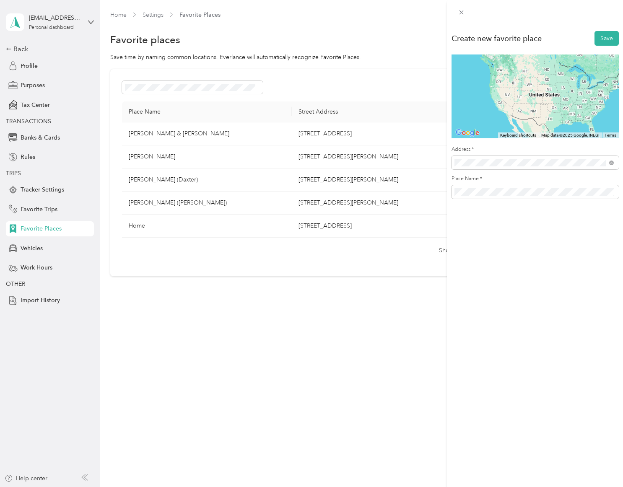
click at [514, 192] on span "[STREET_ADDRESS][US_STATE]" at bounding box center [512, 193] width 84 height 8
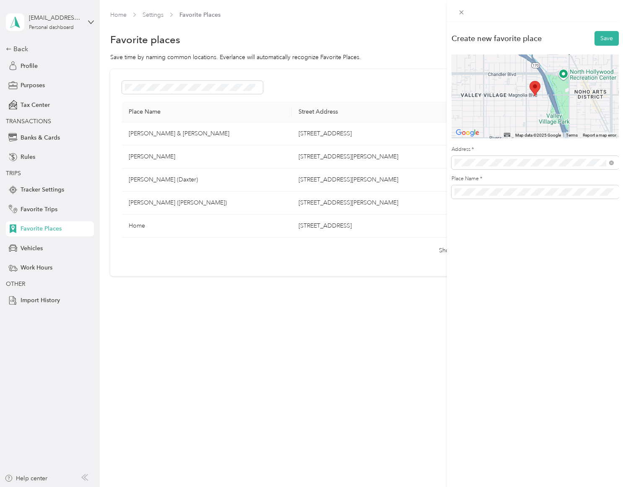
click at [533, 230] on div "Create new favorite place Save ← Move left → Move right ↑ Move up ↓ Move down +…" at bounding box center [535, 265] width 176 height 487
click at [602, 43] on button "Save" at bounding box center [606, 38] width 24 height 15
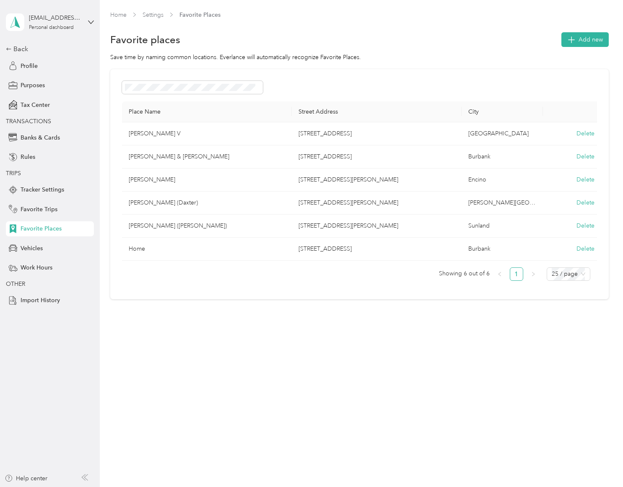
click at [329, 379] on div "Home Settings Favorite Places Favorite places Add new Save time by naming commo…" at bounding box center [359, 243] width 519 height 487
click at [37, 212] on span "Favorite Trips" at bounding box center [39, 209] width 37 height 9
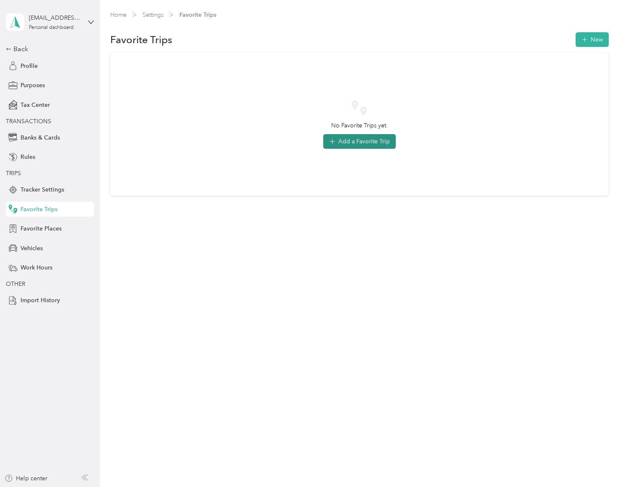
click at [361, 142] on button "Add a Favorite Trip" at bounding box center [359, 141] width 72 height 15
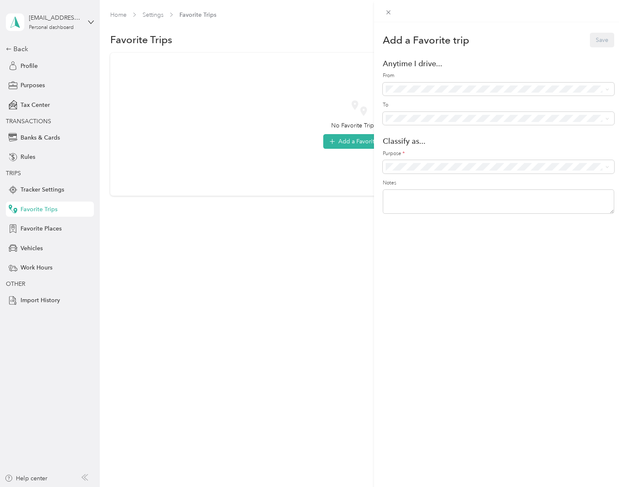
click at [436, 198] on span "Home ([STREET_ADDRESS])" at bounding box center [444, 201] width 75 height 7
click at [430, 163] on span "[PERSON_NAME] & [PERSON_NAME] ([STREET_ADDRESS])" at bounding box center [486, 162] width 159 height 7
click at [429, 225] on span "Rover" at bounding box center [504, 224] width 203 height 9
click at [602, 38] on button "Save" at bounding box center [601, 40] width 24 height 15
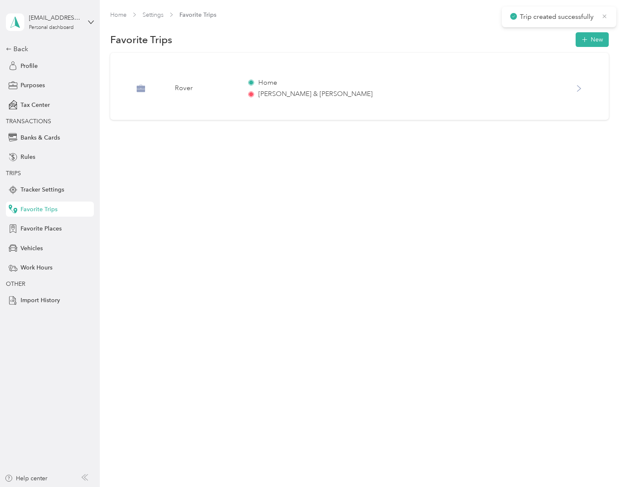
click at [603, 15] on icon at bounding box center [604, 17] width 7 height 8
click at [337, 290] on div "Home Settings Favorite Trips Favorite Trips New Rover Home [PERSON_NAME] & [PER…" at bounding box center [359, 243] width 519 height 487
click at [15, 49] on div "Back" at bounding box center [48, 49] width 84 height 10
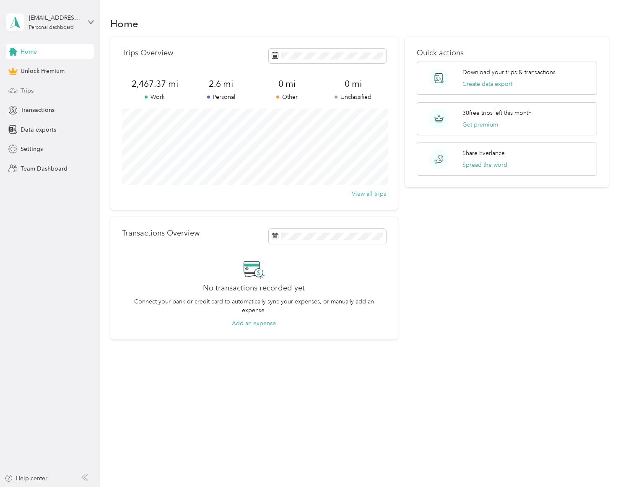
click at [27, 91] on span "Trips" at bounding box center [27, 90] width 13 height 9
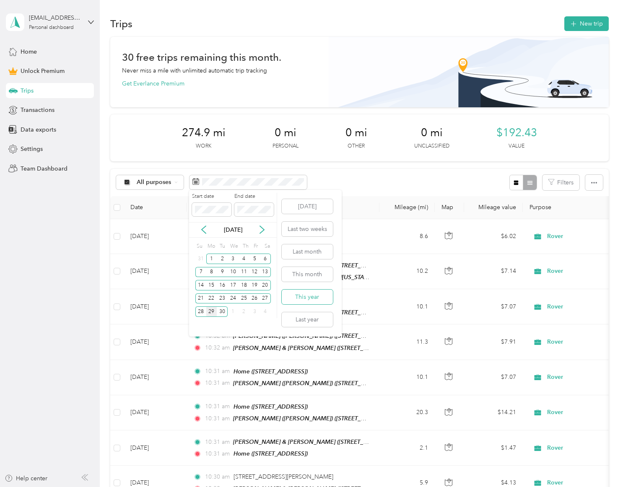
click at [322, 300] on button "This year" at bounding box center [307, 297] width 51 height 15
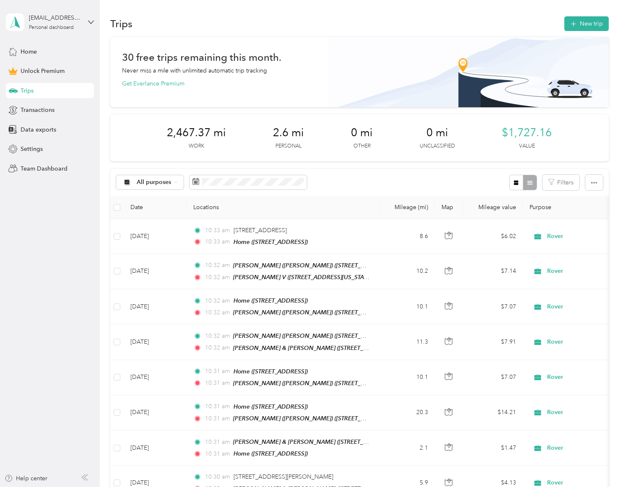
click at [355, 183] on div "All purposes Filters" at bounding box center [359, 182] width 498 height 27
